Goal: Task Accomplishment & Management: Manage account settings

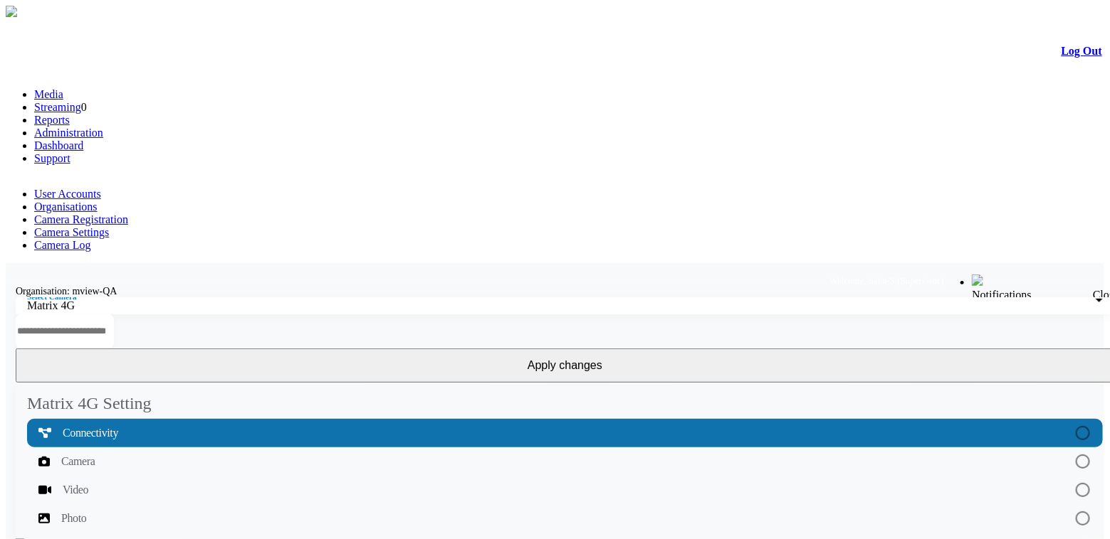
click at [109, 226] on link "Camera Settings" at bounding box center [71, 232] width 75 height 12
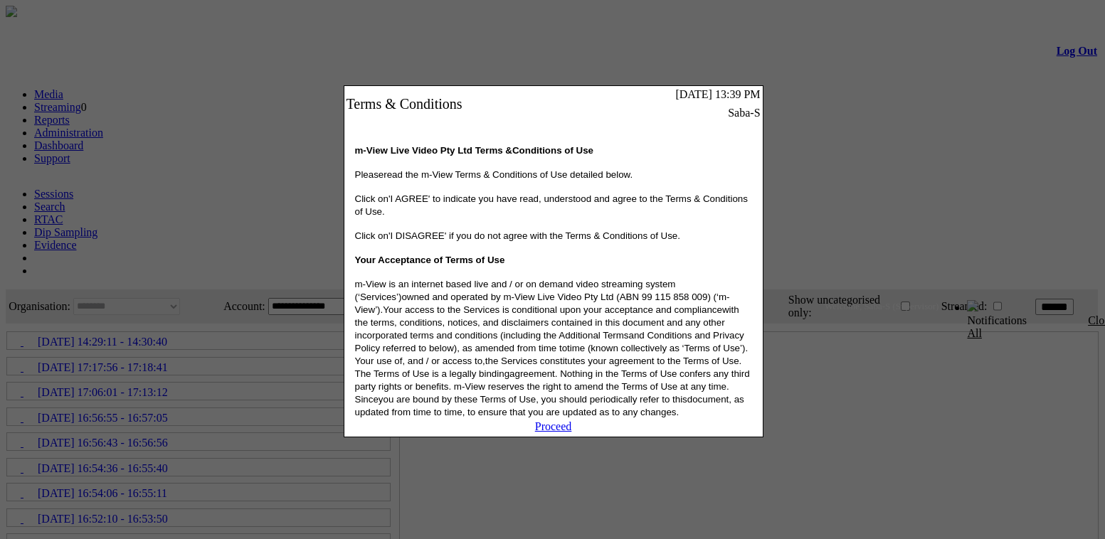
click at [559, 433] on link "Proceed" at bounding box center [553, 427] width 37 height 12
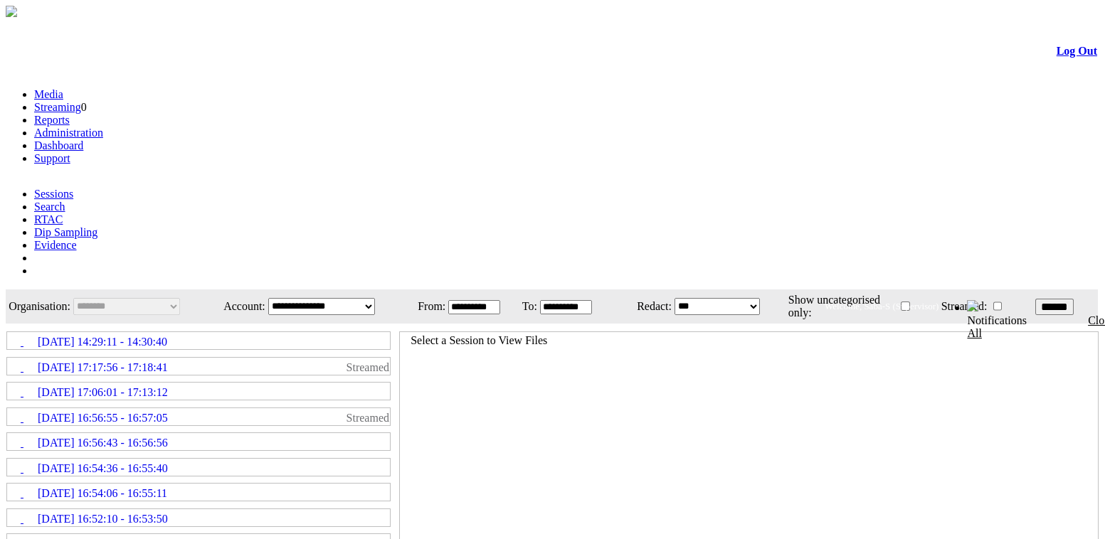
click at [103, 127] on link "Administration" at bounding box center [68, 133] width 69 height 12
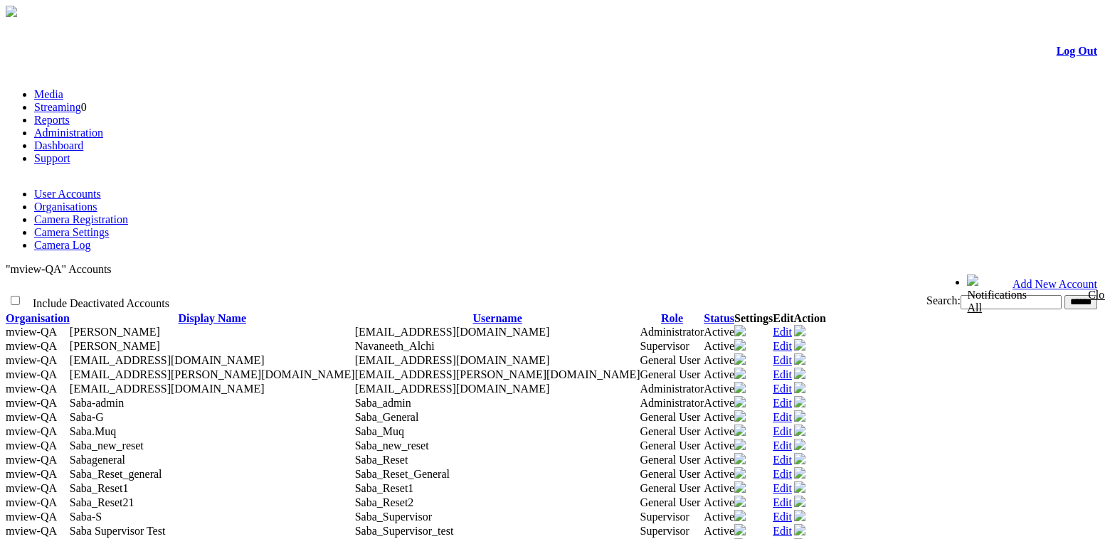
click at [98, 201] on link "Organisations" at bounding box center [65, 207] width 63 height 12
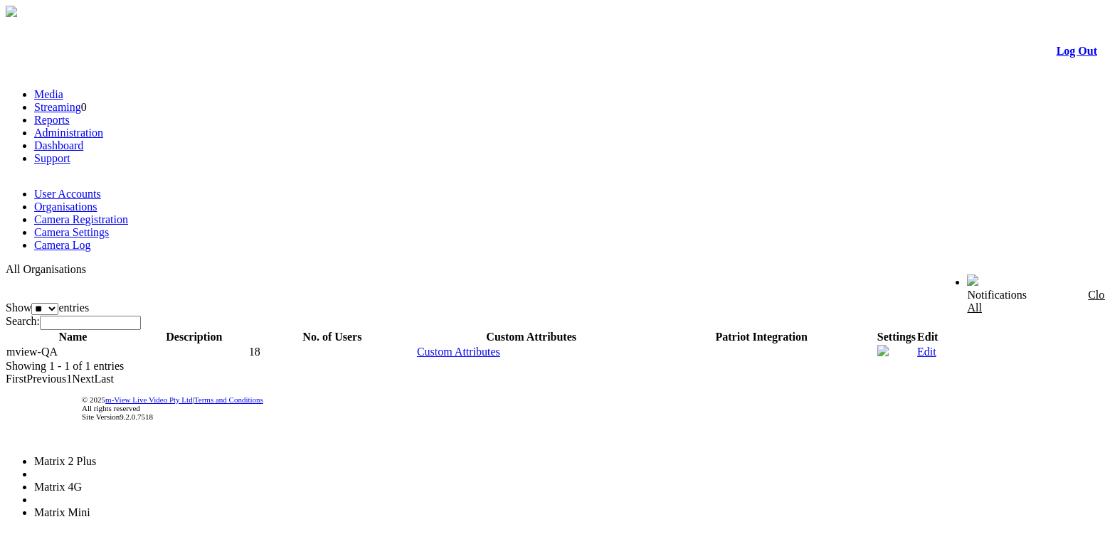
click at [145, 481] on li "Matrix 4G" at bounding box center [89, 487] width 111 height 13
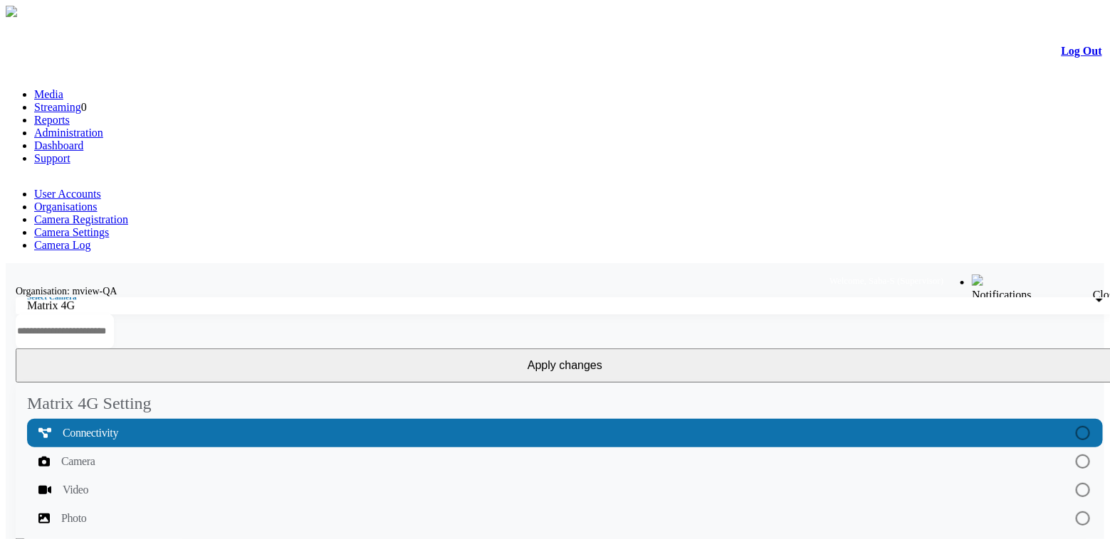
click at [251, 300] on div "Matrix 4G" at bounding box center [561, 306] width 1068 height 13
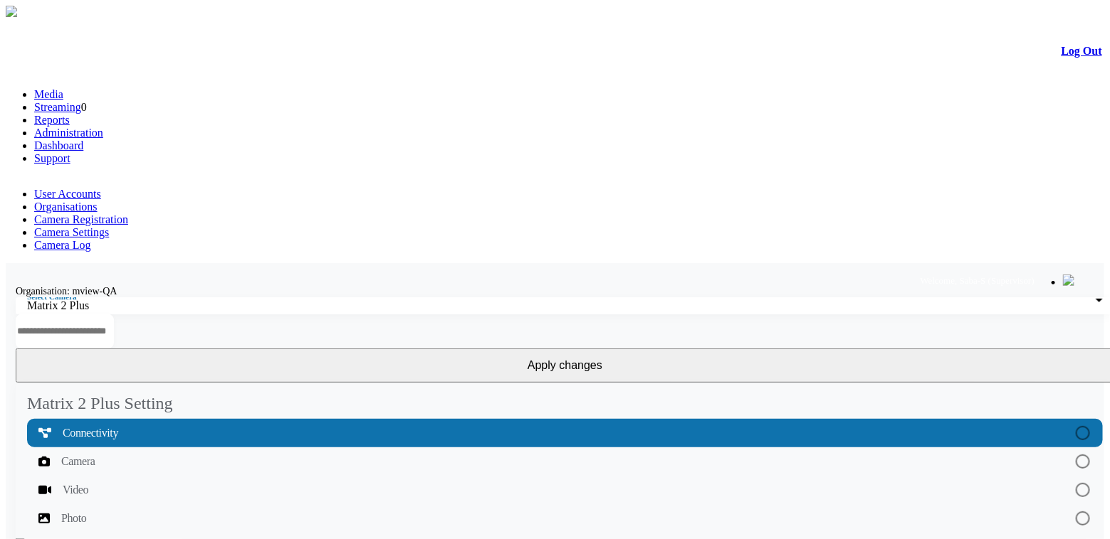
click at [253, 300] on div "Matrix 2 Plus" at bounding box center [561, 306] width 1068 height 13
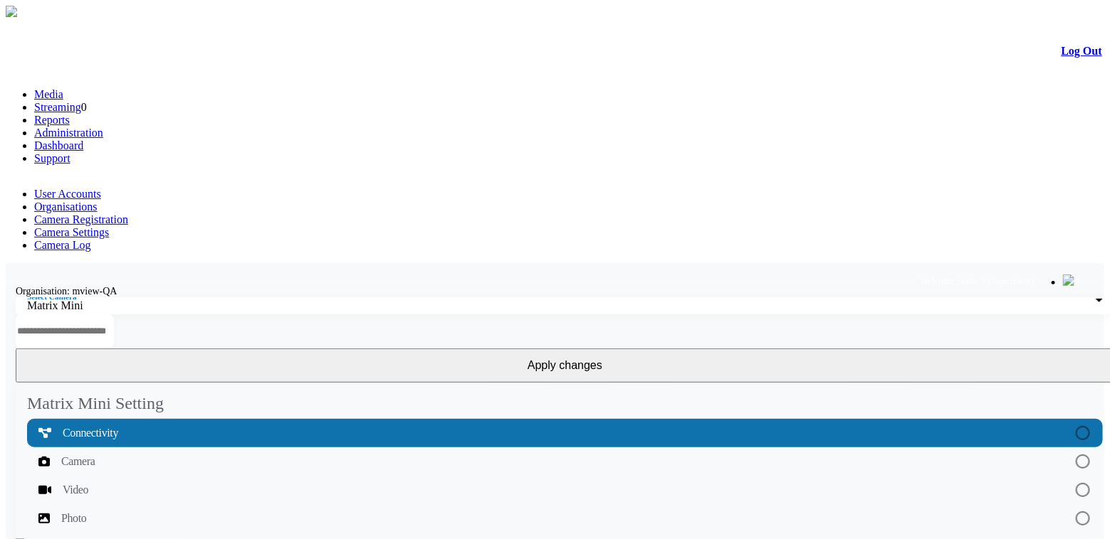
click at [109, 226] on link "Camera Settings" at bounding box center [71, 232] width 75 height 12
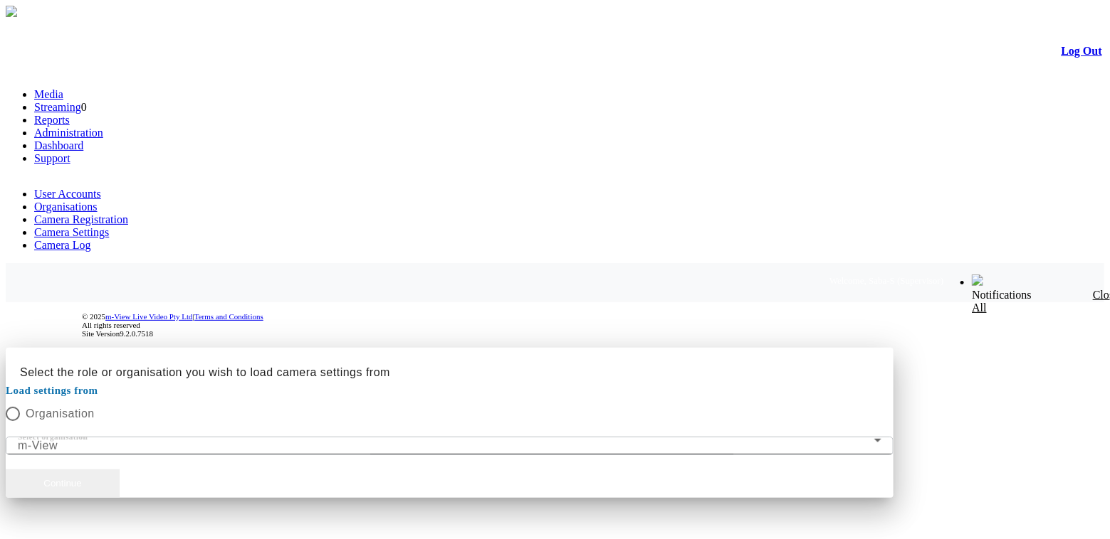
click at [120, 470] on button "Continue" at bounding box center [63, 484] width 114 height 28
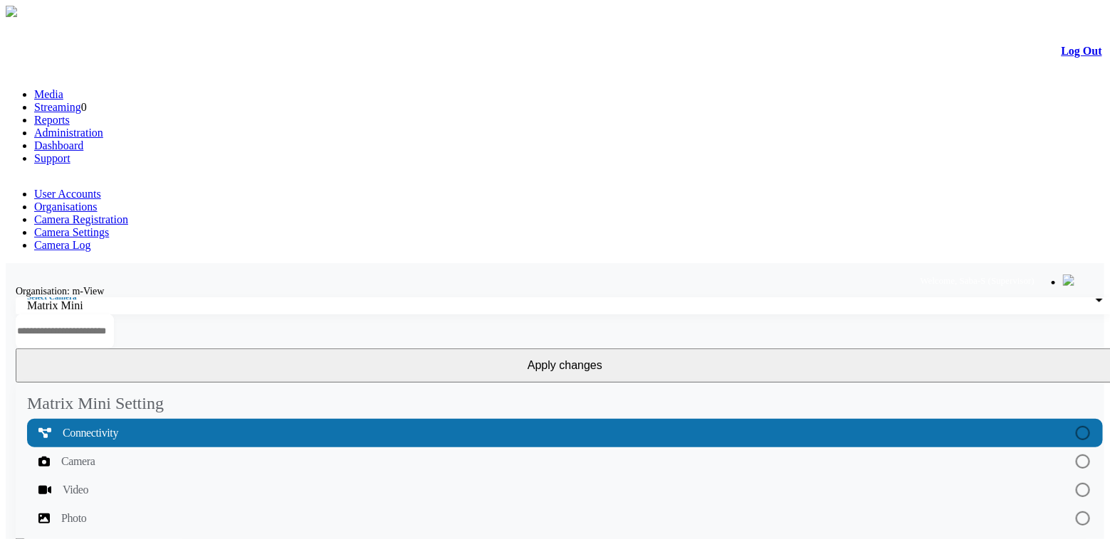
drag, startPoint x: 107, startPoint y: 147, endPoint x: 169, endPoint y: 147, distance: 62.6
click at [169, 285] on div "Organisation: m-View" at bounding box center [565, 291] width 1118 height 13
click at [98, 201] on link "Organisations" at bounding box center [65, 207] width 63 height 12
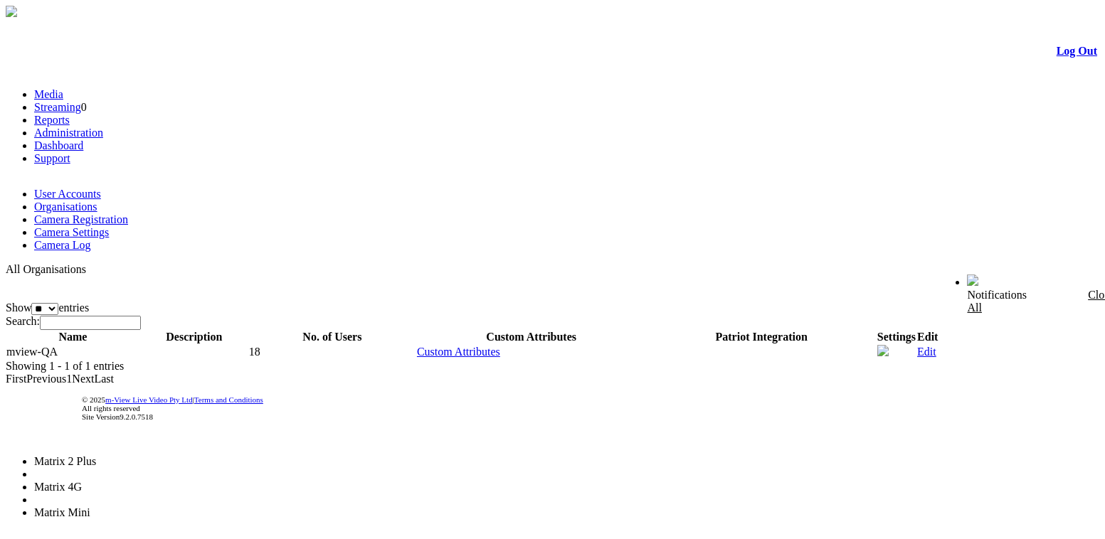
click at [90, 507] on span "Matrix Mini" at bounding box center [62, 513] width 56 height 12
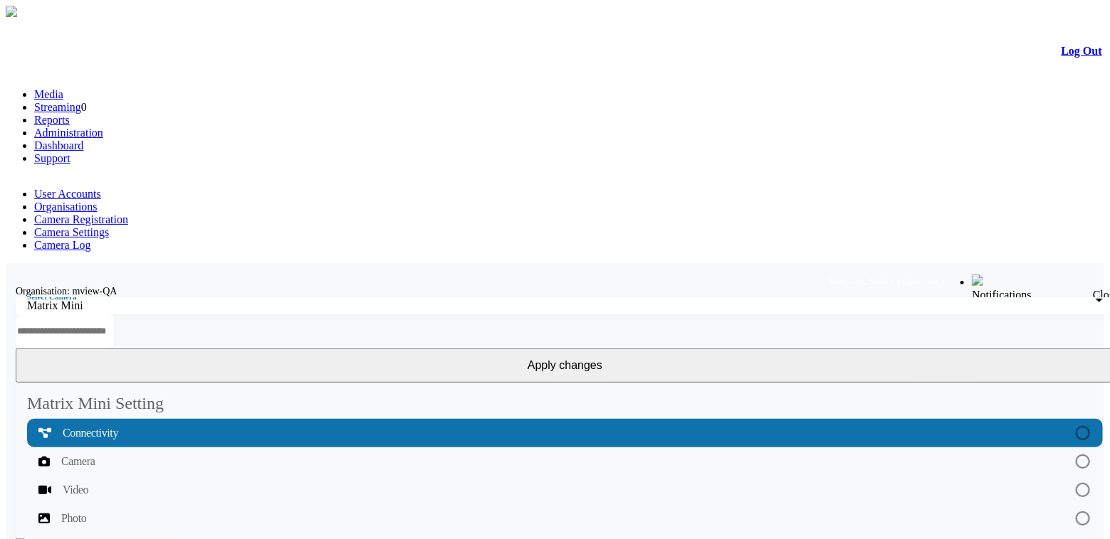
click at [109, 226] on link "Camera Settings" at bounding box center [71, 232] width 75 height 12
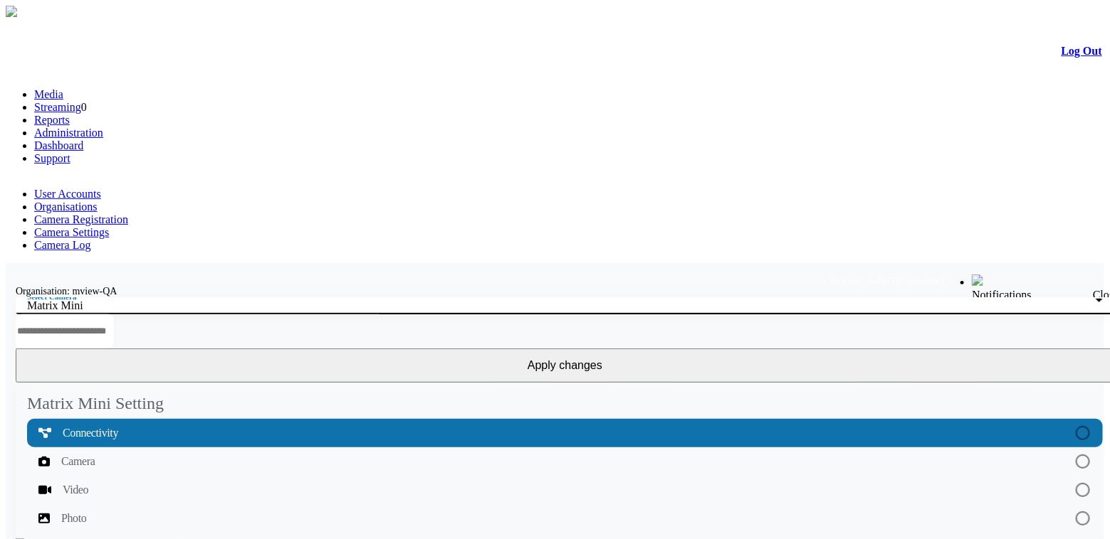
click at [246, 300] on div "Matrix Mini" at bounding box center [561, 306] width 1068 height 13
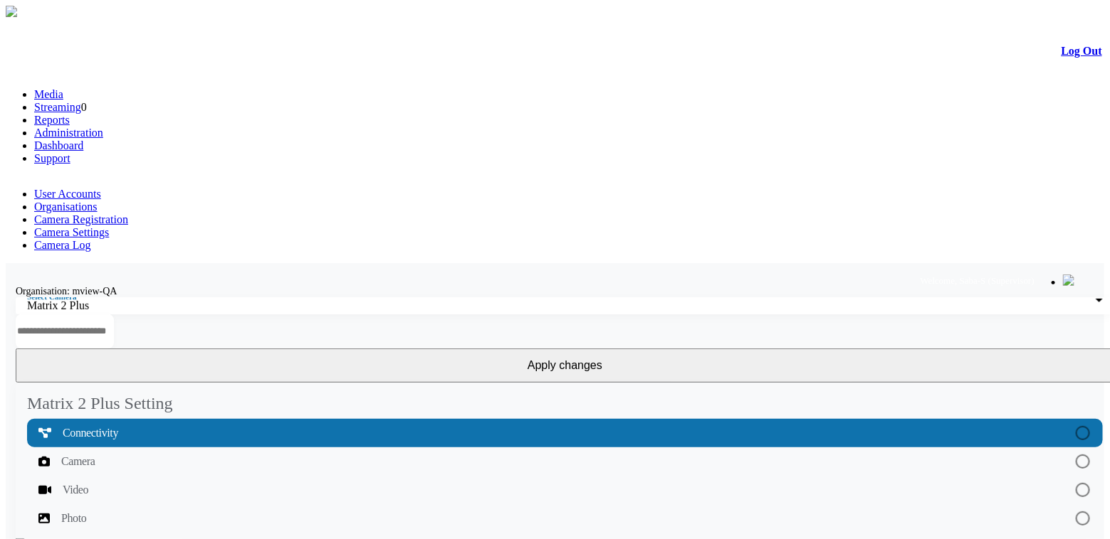
click at [234, 297] on div "Select Camera Matrix 2 Plus" at bounding box center [564, 305] width 1075 height 17
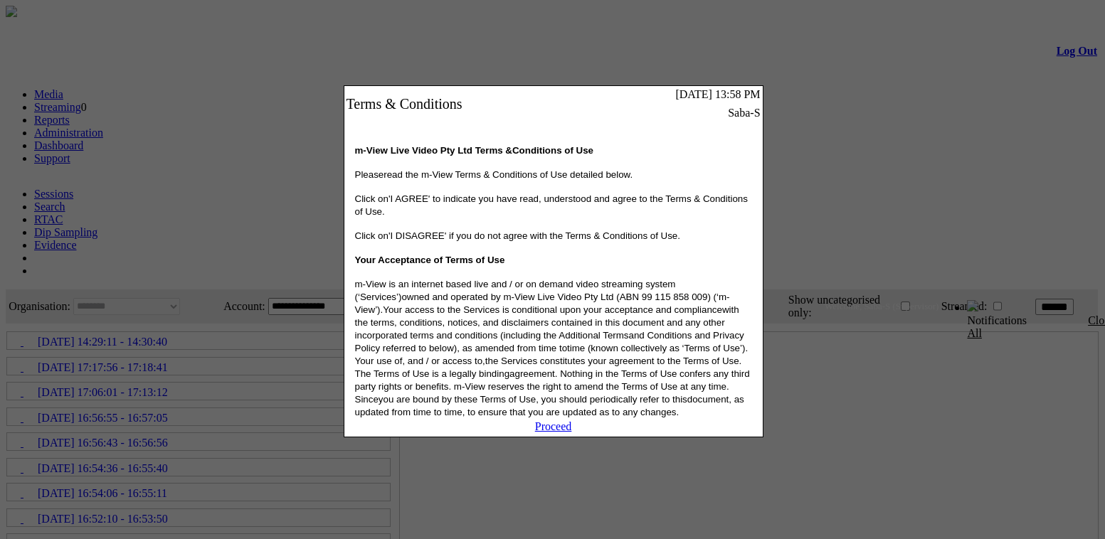
click at [554, 433] on link "Proceed" at bounding box center [553, 427] width 37 height 12
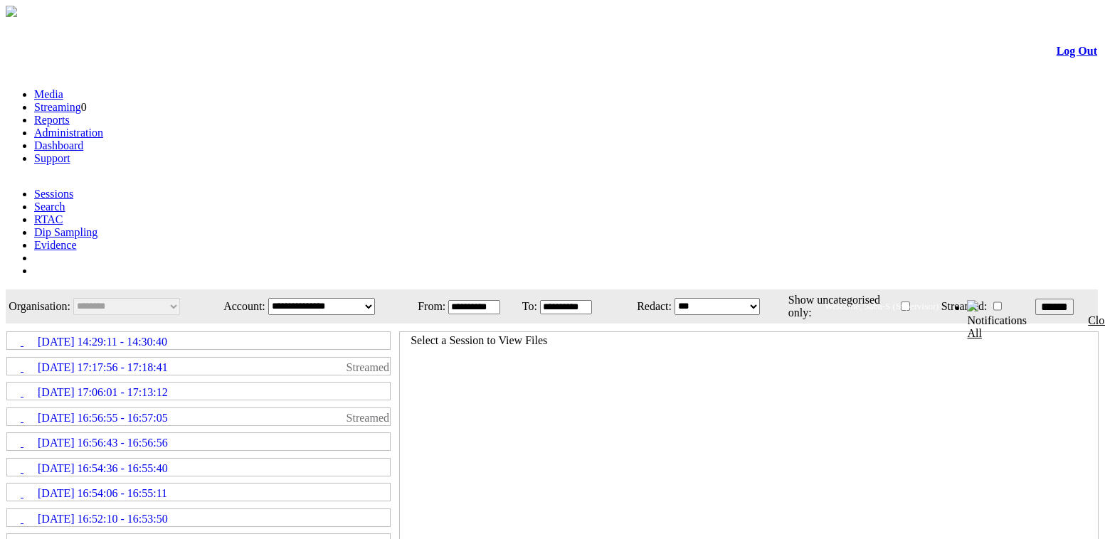
click at [103, 127] on link "Administration" at bounding box center [68, 133] width 69 height 12
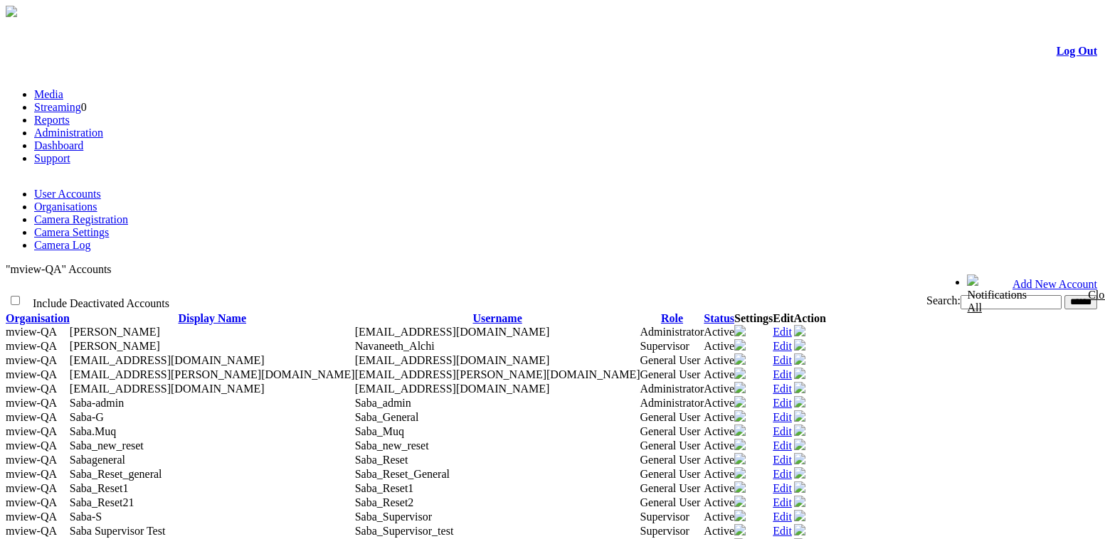
click at [109, 226] on link "Camera Settings" at bounding box center [71, 232] width 75 height 12
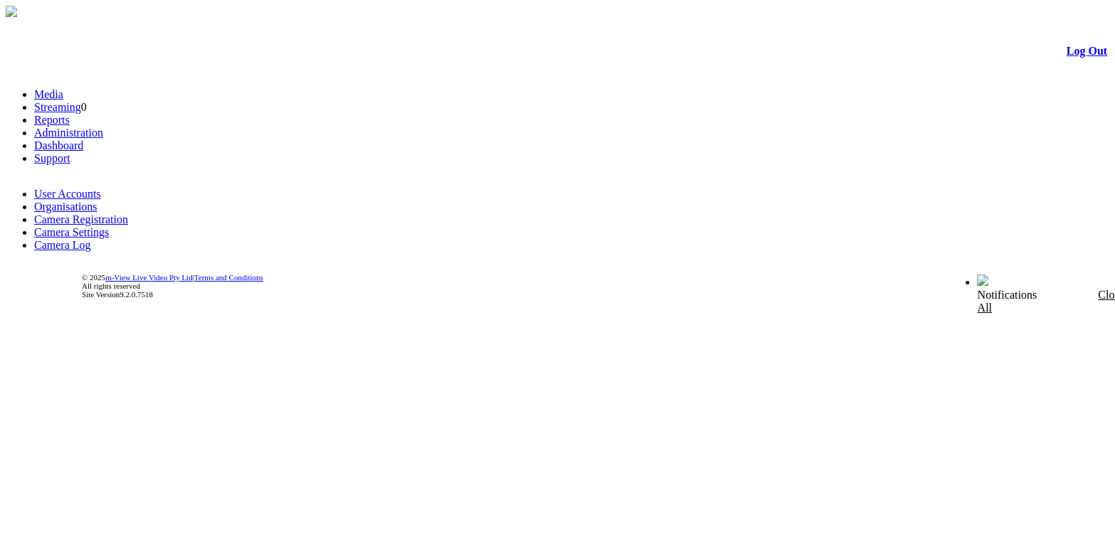
click at [58, 88] on link "Media" at bounding box center [48, 94] width 29 height 12
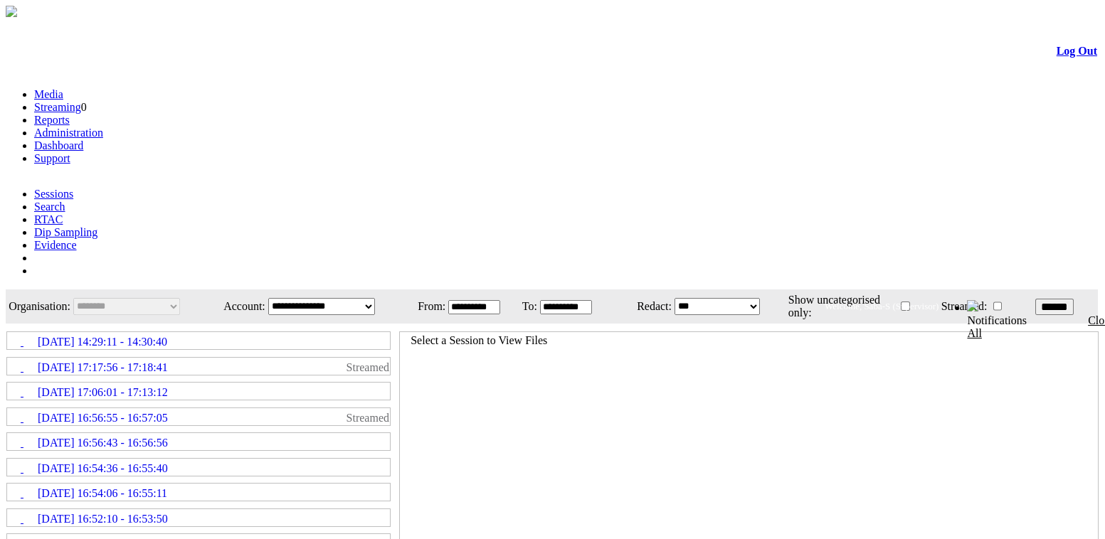
click at [579, 332] on div "Select a Session to View Files" at bounding box center [749, 526] width 700 height 389
click at [103, 127] on link "Administration" at bounding box center [68, 133] width 69 height 12
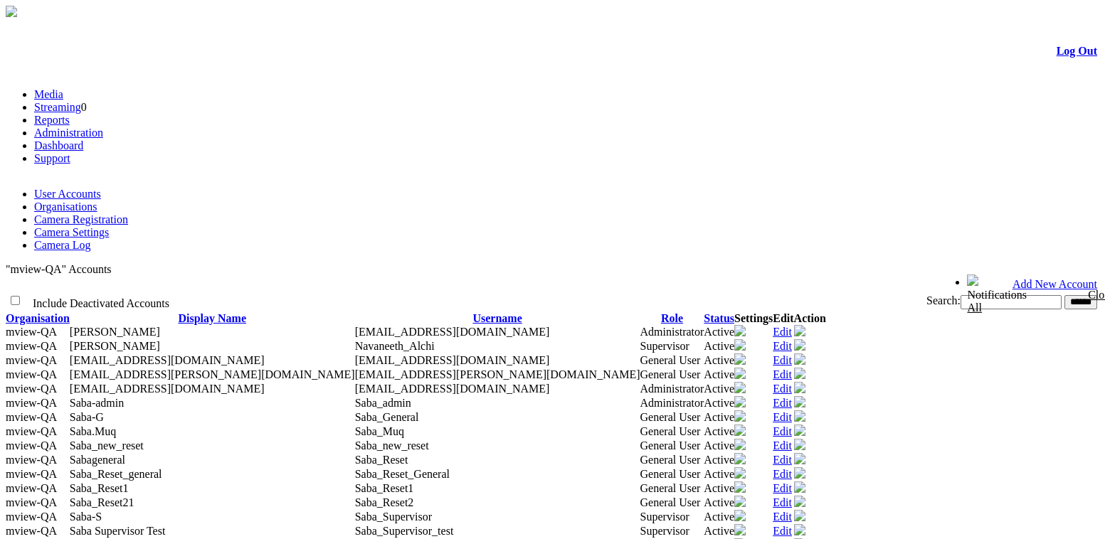
click at [109, 226] on link "Camera Settings" at bounding box center [71, 232] width 75 height 12
